Goal: Task Accomplishment & Management: Manage account settings

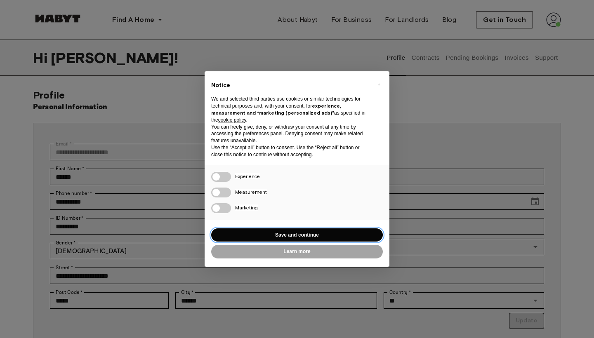
click at [290, 230] on button "Save and continue" at bounding box center [297, 236] width 172 height 14
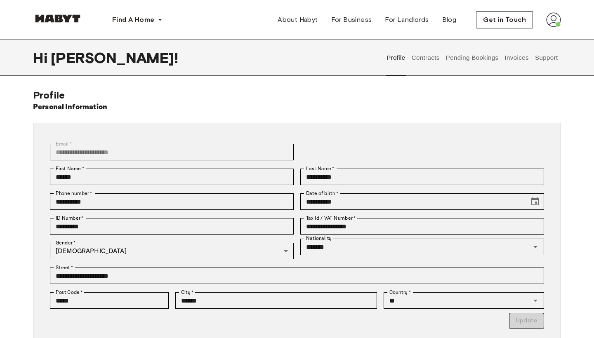
click at [421, 60] on button "Contracts" at bounding box center [425, 58] width 30 height 36
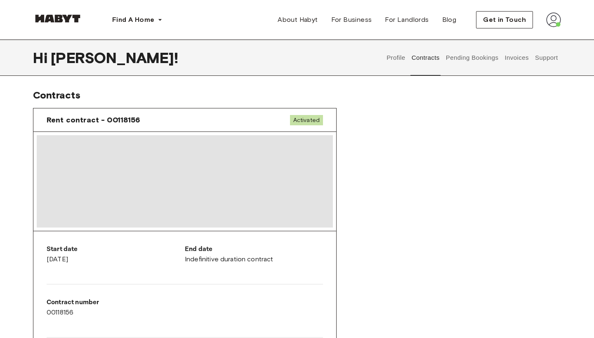
click at [474, 56] on button "Pending Bookings" at bounding box center [472, 58] width 55 height 36
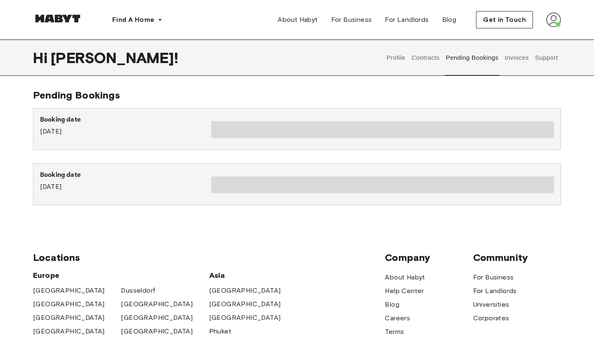
click at [417, 55] on button "Contracts" at bounding box center [425, 58] width 30 height 36
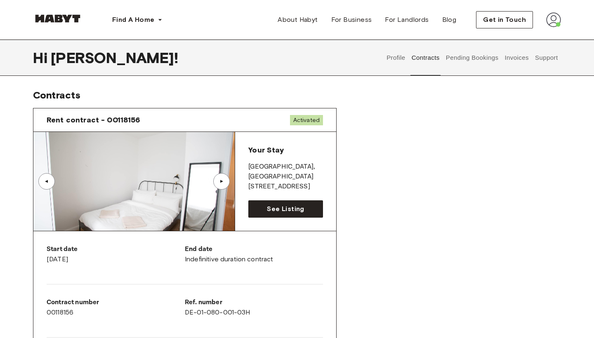
click at [389, 57] on button "Profile" at bounding box center [396, 58] width 21 height 36
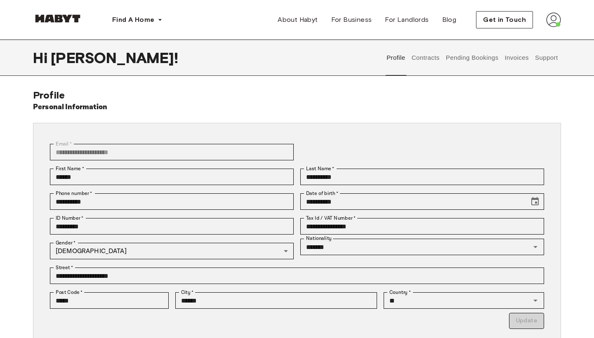
click at [429, 57] on button "Contracts" at bounding box center [425, 58] width 30 height 36
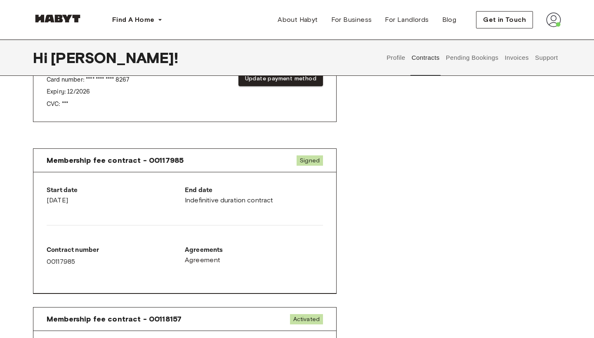
scroll to position [261, 0]
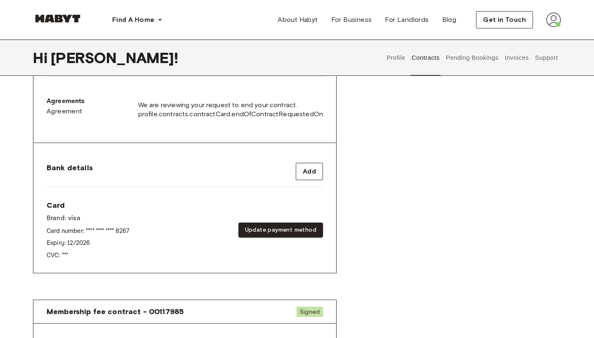
click at [471, 54] on button "Pending Bookings" at bounding box center [472, 58] width 55 height 36
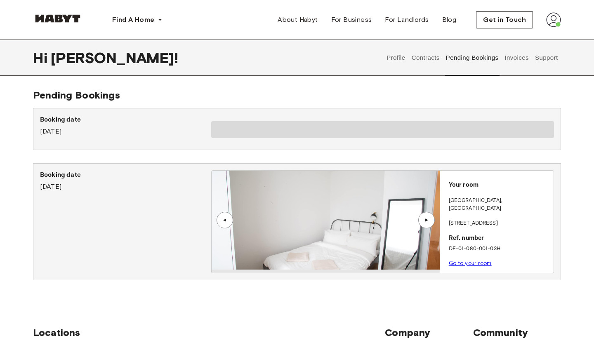
click at [511, 60] on button "Invoices" at bounding box center [517, 58] width 26 height 36
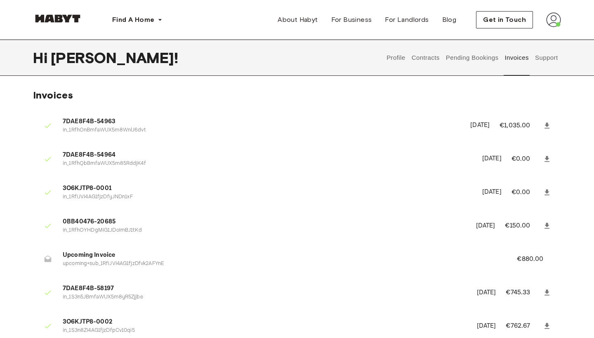
click at [537, 57] on button "Support" at bounding box center [546, 58] width 25 height 36
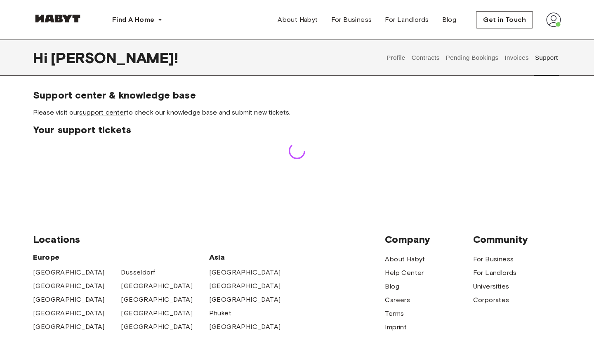
click at [513, 61] on button "Invoices" at bounding box center [517, 58] width 26 height 36
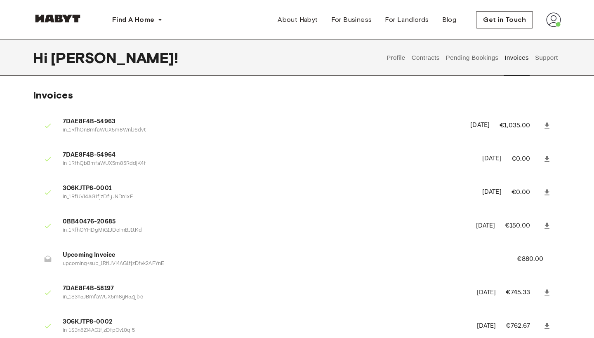
click at [543, 59] on button "Support" at bounding box center [546, 58] width 25 height 36
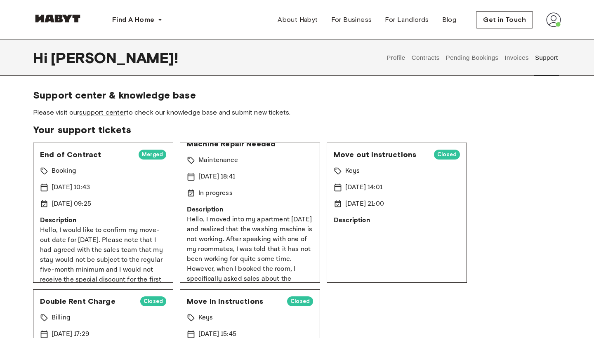
click at [266, 196] on div "Urgent Request: Washing Machine Repair Needed Open Maintenance 14 Sep 2025 18:4…" at bounding box center [250, 213] width 140 height 140
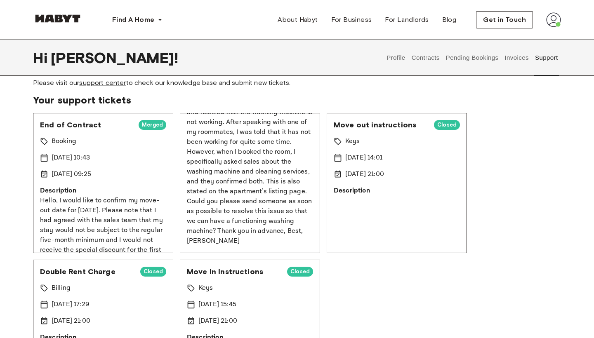
scroll to position [14, 0]
